Goal: Information Seeking & Learning: Learn about a topic

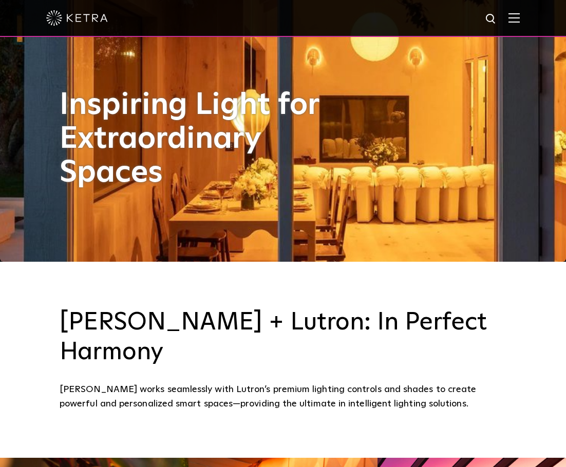
scroll to position [308, 0]
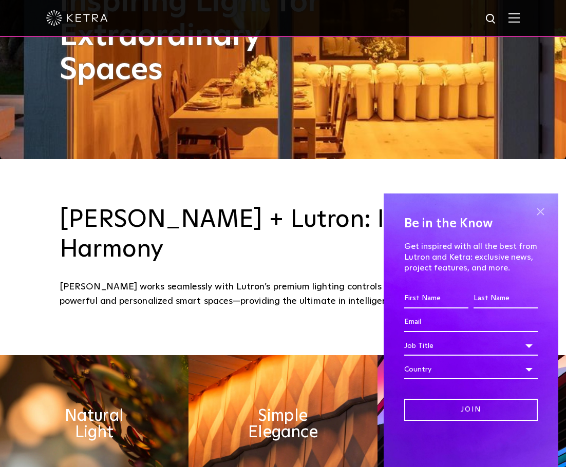
click at [543, 204] on span at bounding box center [540, 211] width 15 height 15
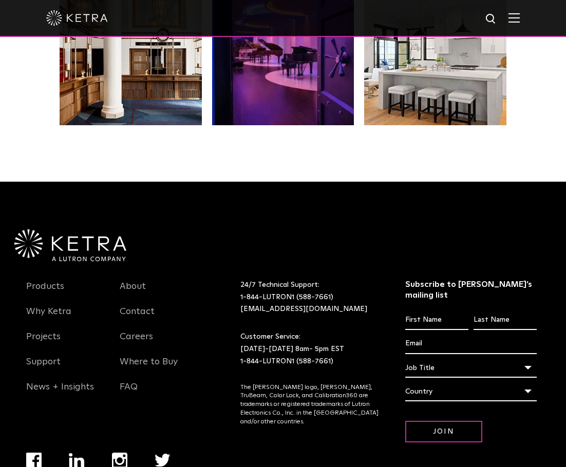
scroll to position [1968, 0]
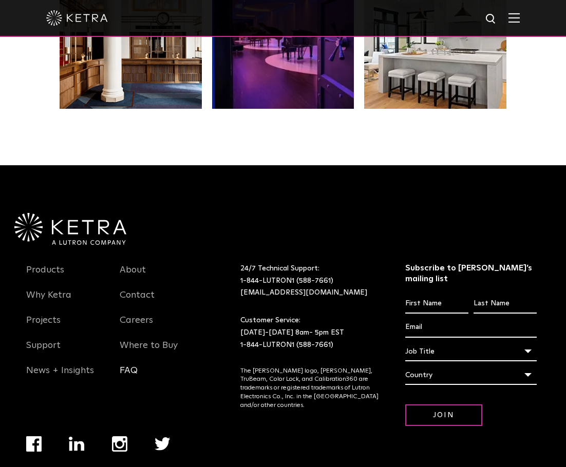
click at [135, 365] on link "FAQ" at bounding box center [129, 377] width 18 height 24
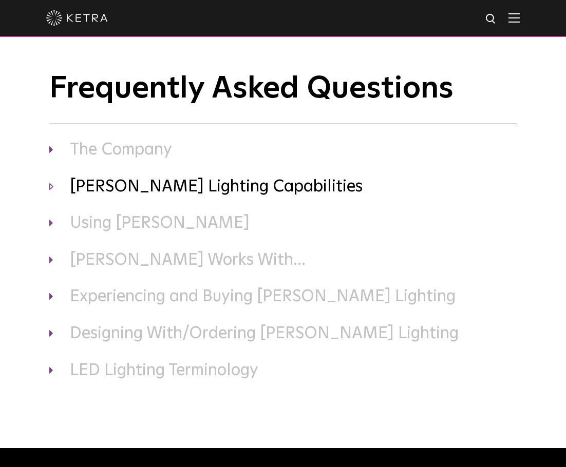
click at [126, 192] on h3 "[PERSON_NAME] Lighting Capabilities" at bounding box center [282, 188] width 467 height 22
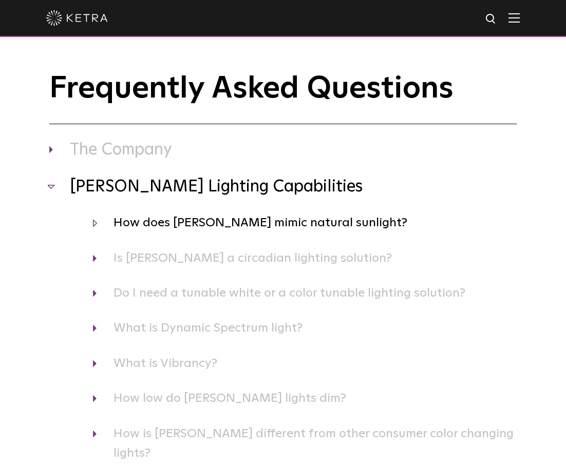
scroll to position [51, 0]
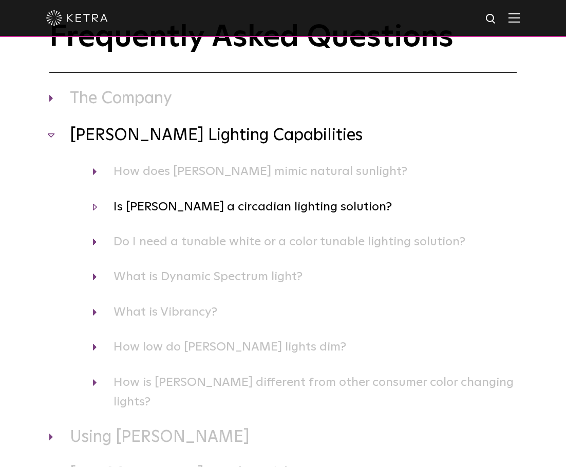
click at [170, 208] on h4 "Is [PERSON_NAME] a circadian lighting solution?" at bounding box center [305, 207] width 424 height 20
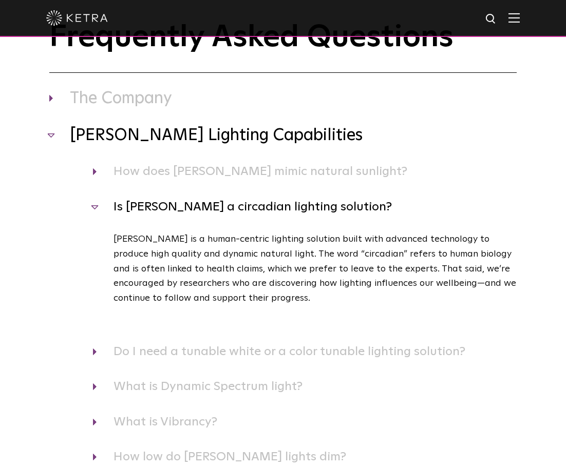
click at [170, 208] on h4 "Is [PERSON_NAME] a circadian lighting solution?" at bounding box center [305, 207] width 424 height 20
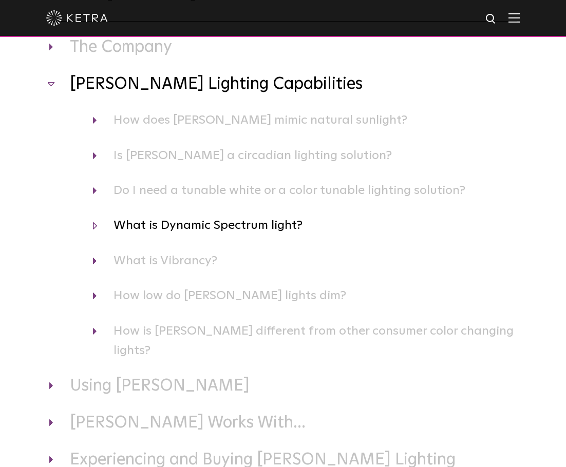
scroll to position [154, 0]
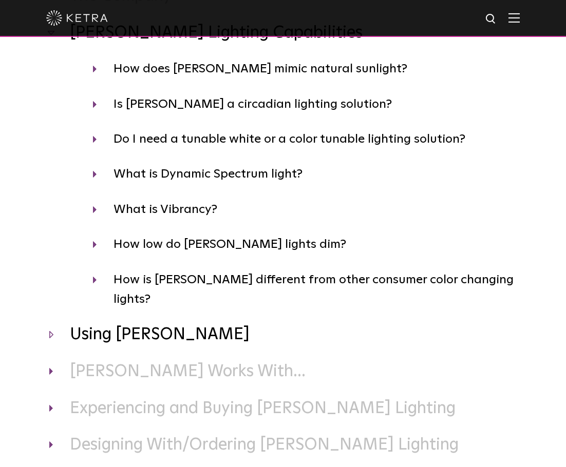
click at [124, 325] on h3 "Using [PERSON_NAME]" at bounding box center [282, 336] width 467 height 22
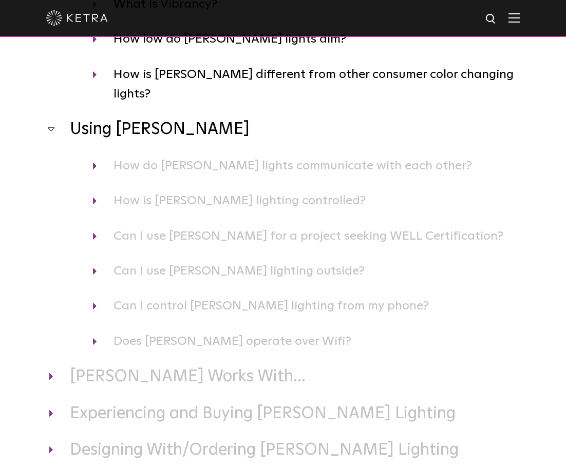
scroll to position [462, 0]
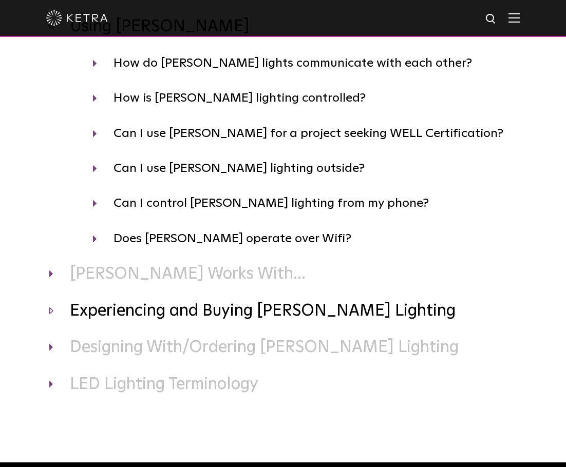
click at [113, 301] on h3 "Experiencing and Buying [PERSON_NAME] Lighting" at bounding box center [282, 312] width 467 height 22
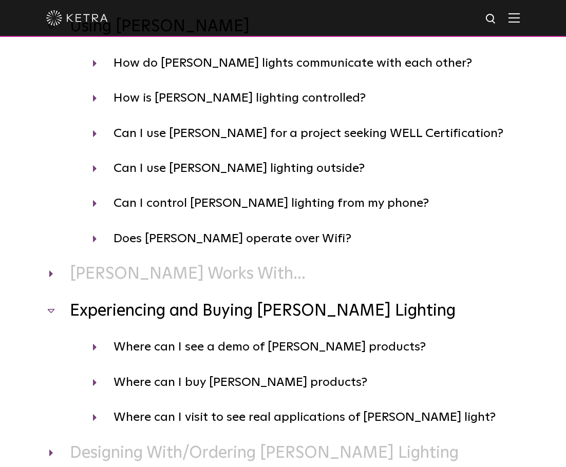
click at [113, 301] on h3 "Experiencing and Buying [PERSON_NAME] Lighting" at bounding box center [282, 312] width 467 height 22
